Goal: Find specific page/section: Find specific page/section

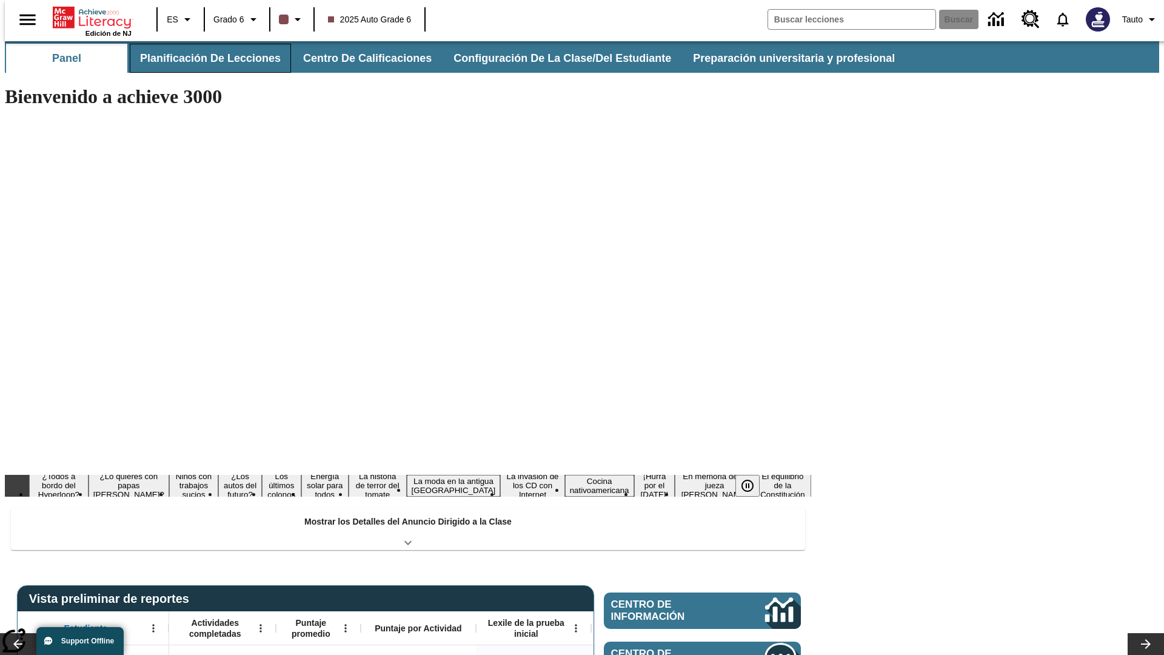
click at [203, 58] on button "Planificación de lecciones" at bounding box center [210, 58] width 161 height 29
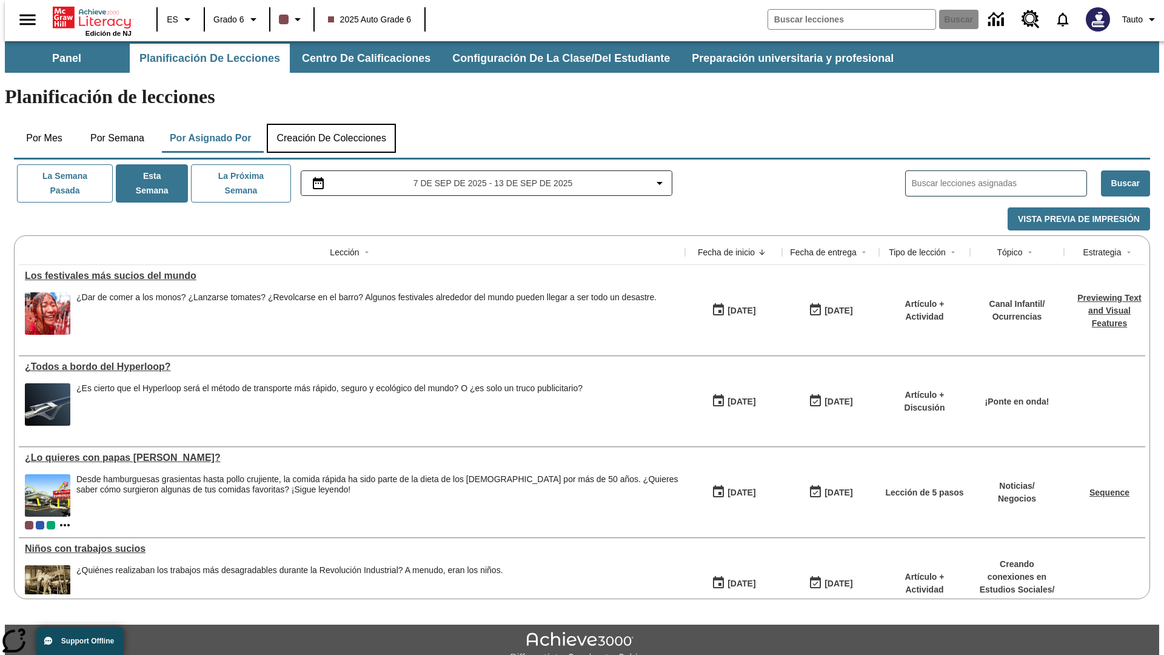
click at [331, 124] on button "Creación de colecciones" at bounding box center [331, 138] width 129 height 29
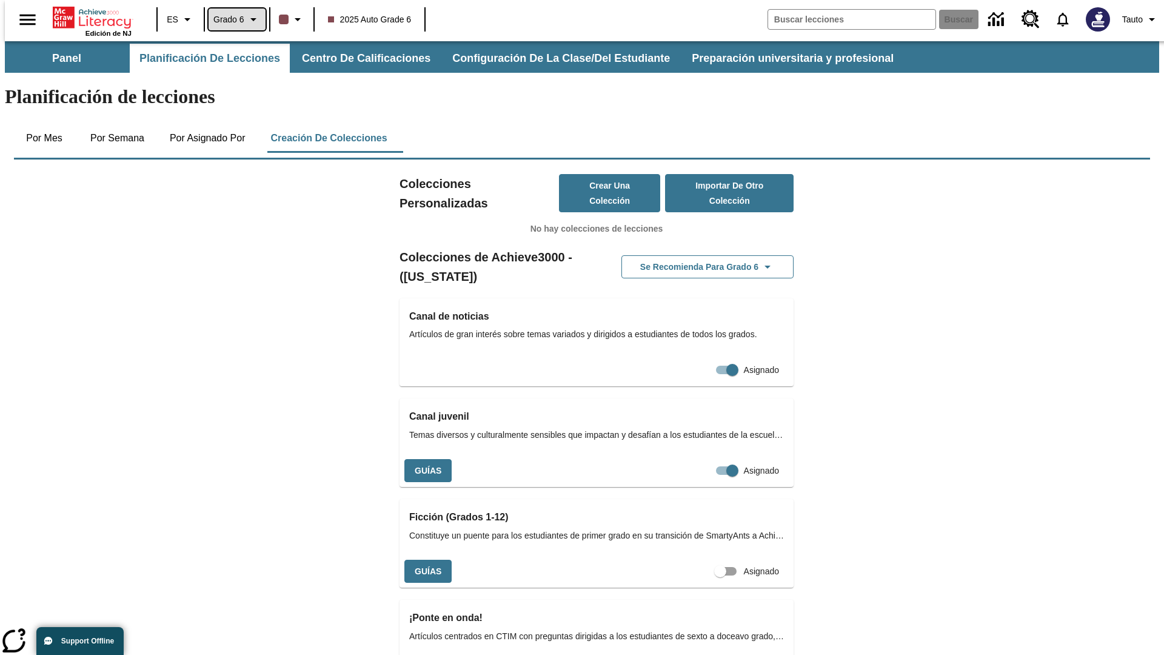
click at [233, 19] on span "Grado 6" at bounding box center [228, 19] width 31 height 13
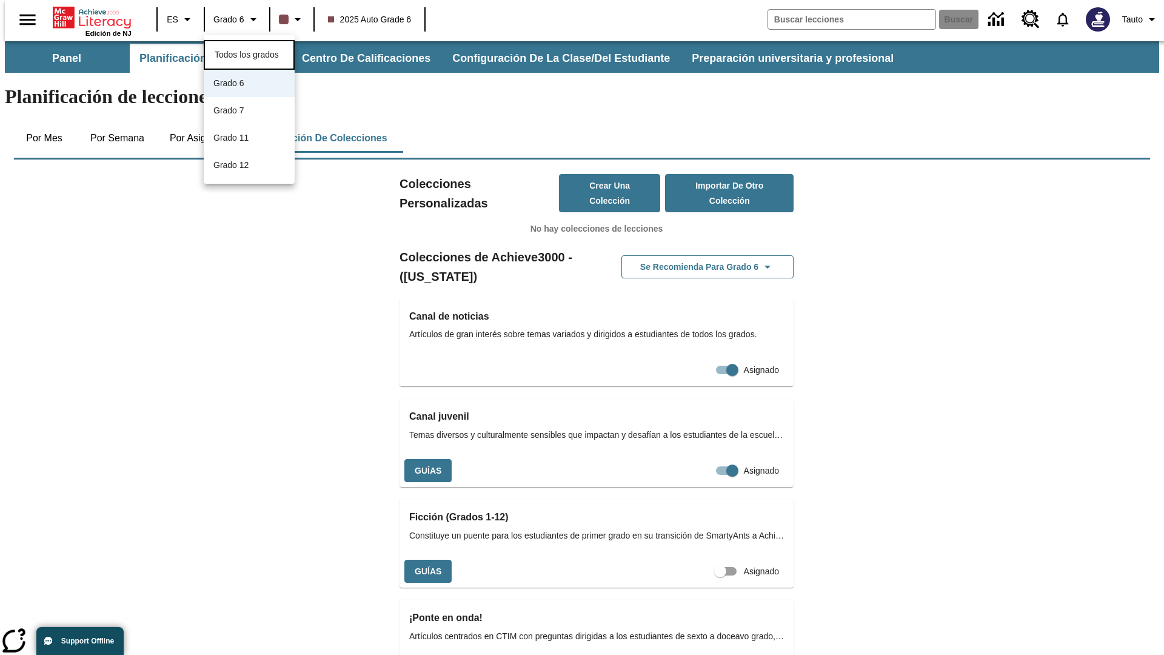
click at [249, 53] on span "Todos los grados" at bounding box center [247, 55] width 64 height 10
